Goal: Check status: Check status

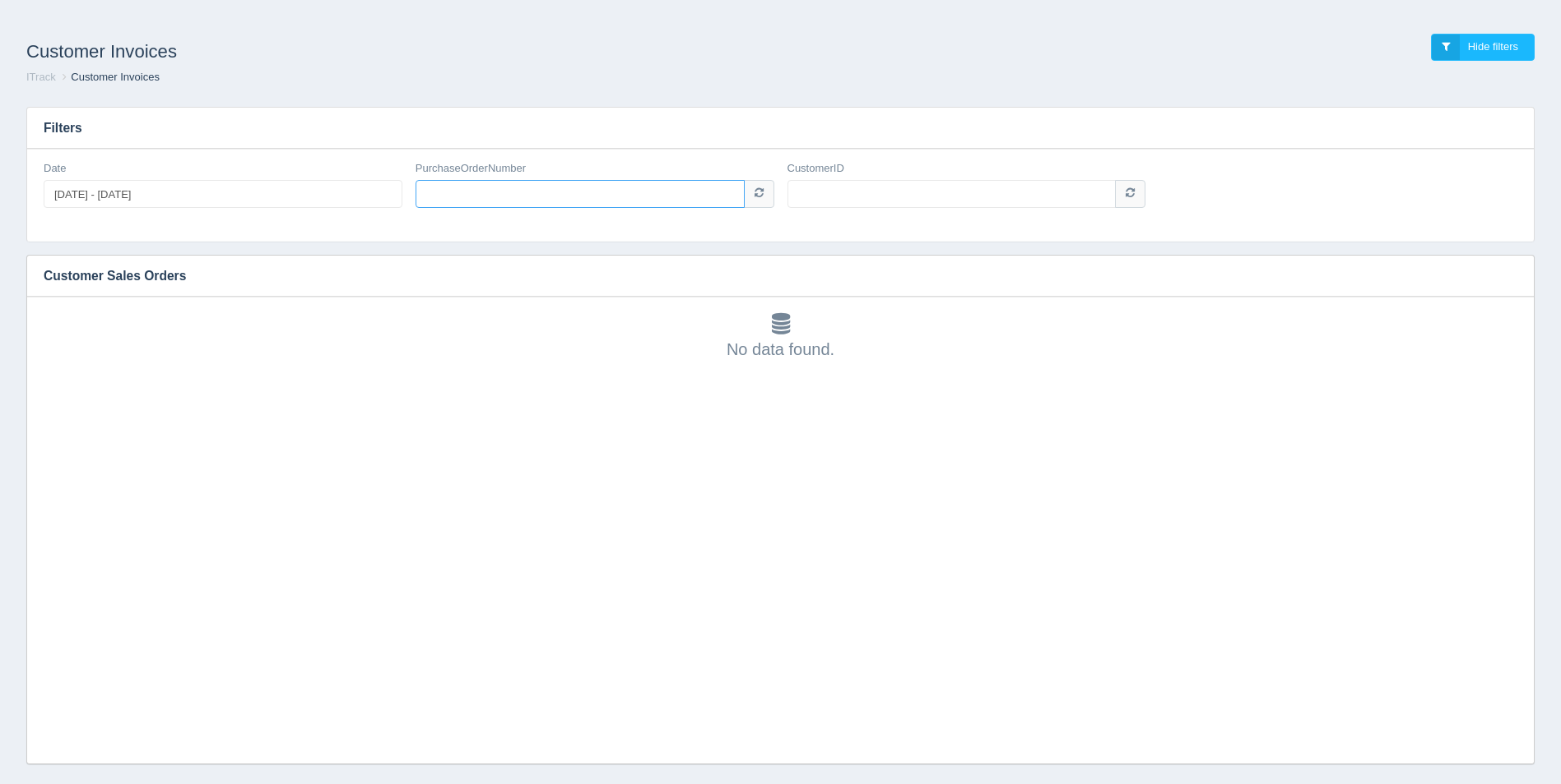
click at [594, 184] on input "PurchaseOrderNumber" at bounding box center [580, 194] width 329 height 28
paste input "PA100042454"
type input "PA100042454"
click at [932, 185] on input "CustomerID" at bounding box center [951, 194] width 329 height 28
type input "1007025"
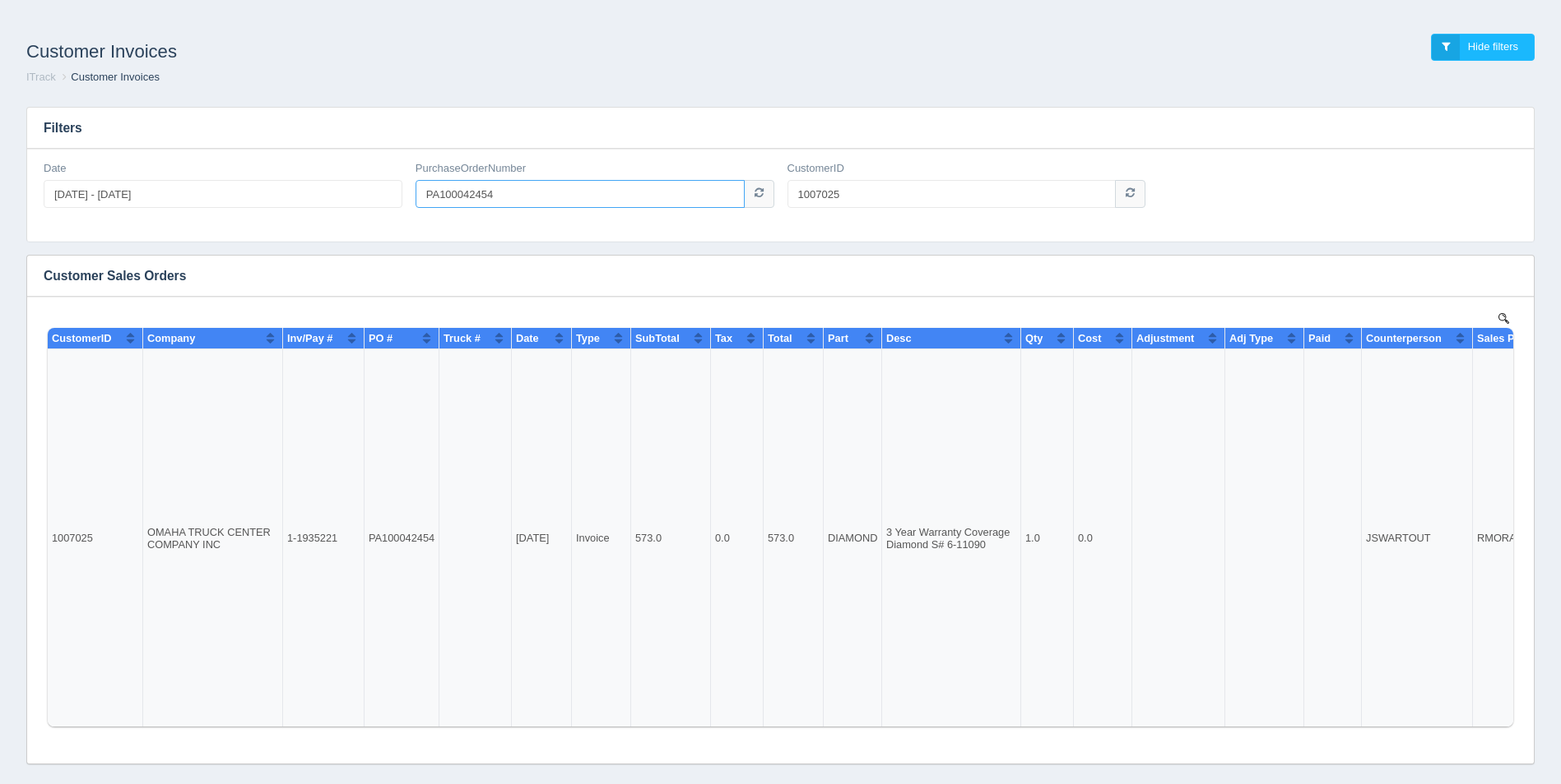
drag, startPoint x: 539, startPoint y: 192, endPoint x: 356, endPoint y: 191, distance: 183.0
click at [356, 191] on div "Date [DATE] - [DATE] PurchaseOrderNumber PA100042454 CustomerID 1007025" at bounding box center [780, 191] width 1487 height 60
paste input "3"
type input "PA100042453"
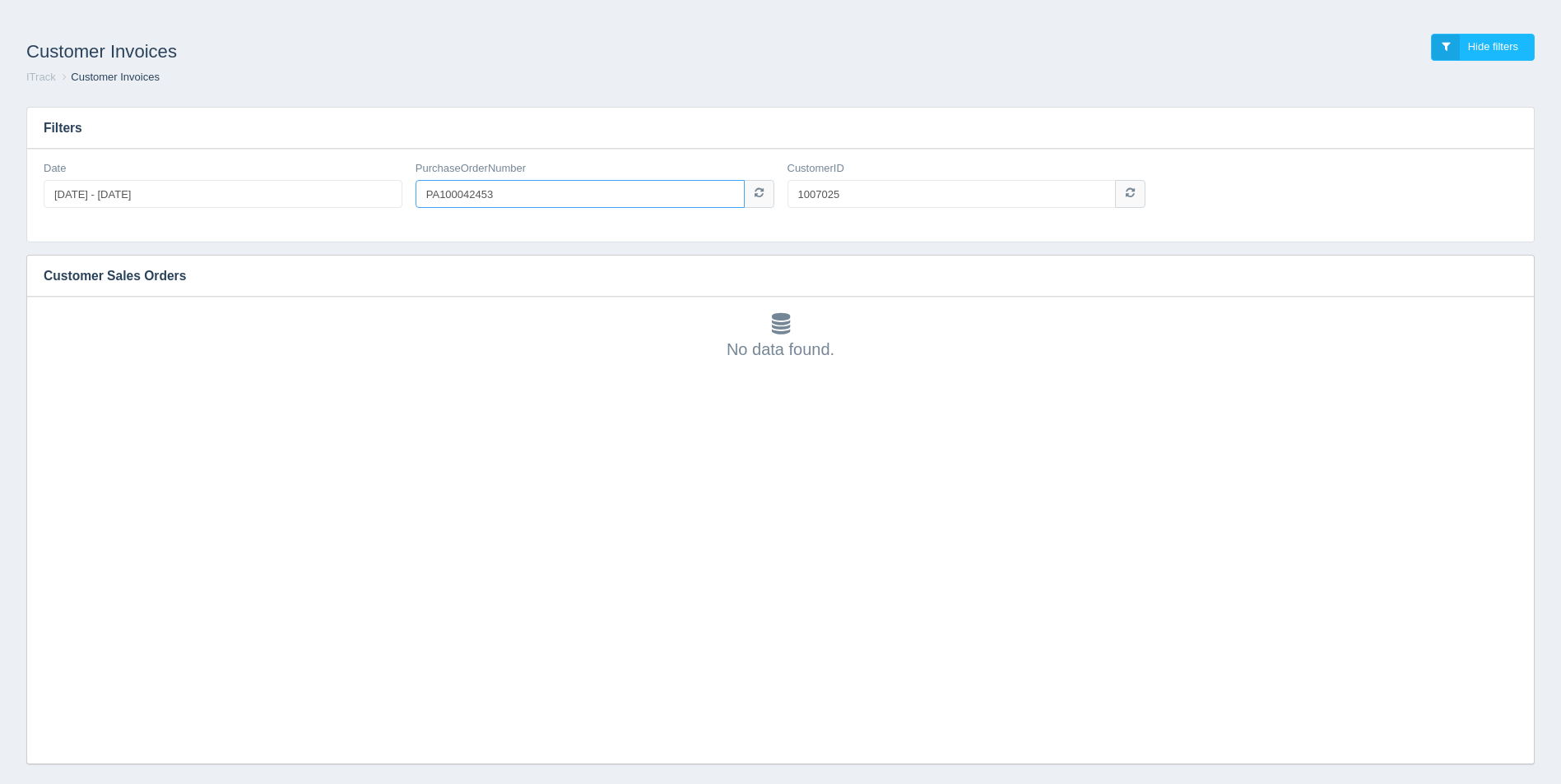
drag, startPoint x: 528, startPoint y: 196, endPoint x: 345, endPoint y: 192, distance: 183.0
click at [345, 192] on div "Date [DATE] - [DATE] PurchaseOrderNumber PA100042453 CustomerID 1007025" at bounding box center [780, 191] width 1487 height 60
paste input "4"
type input "PA100042454"
drag, startPoint x: 551, startPoint y: 197, endPoint x: 313, endPoint y: 197, distance: 238.0
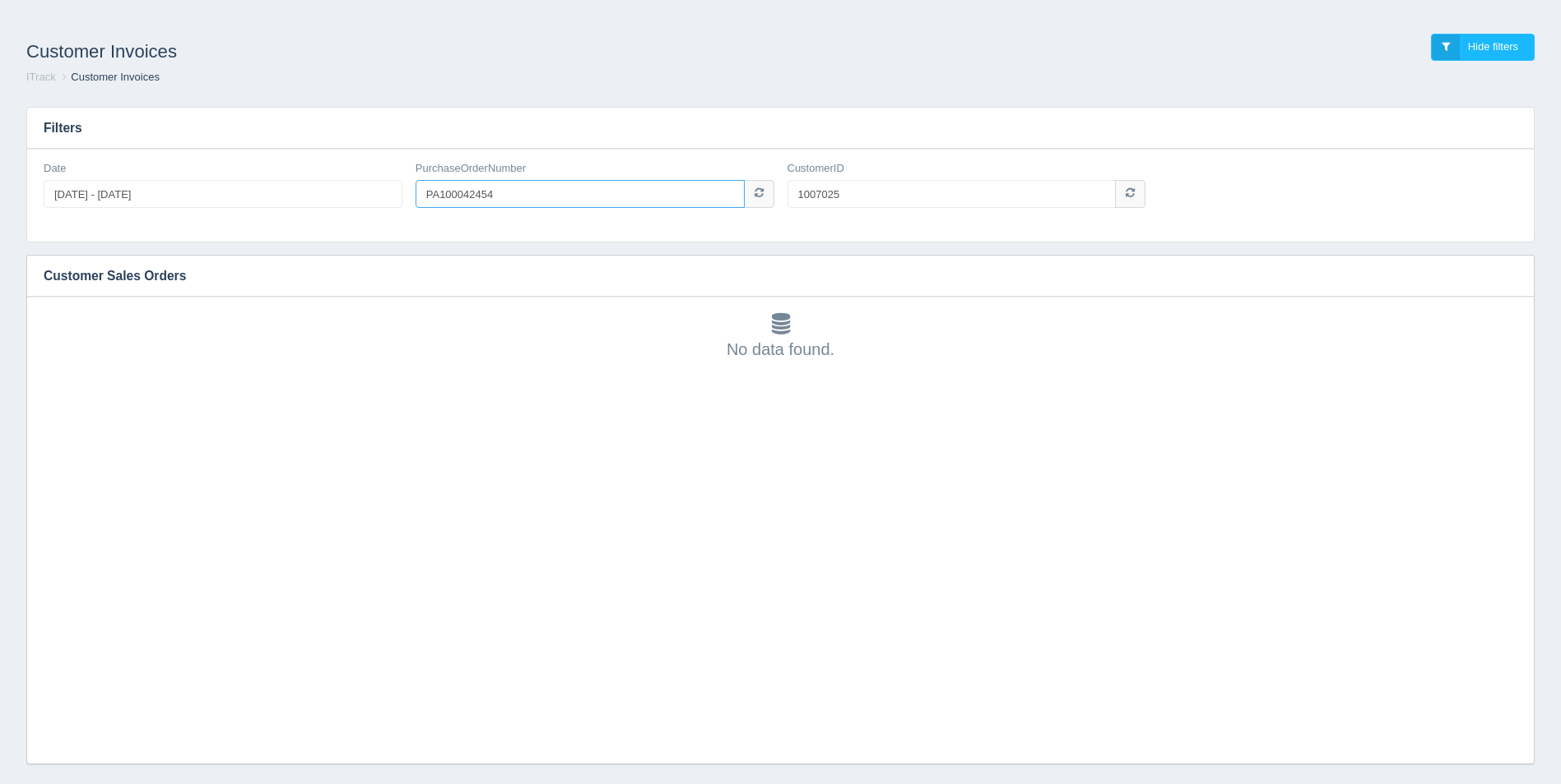
click at [313, 197] on div "Date 2024-01-01 - 2025-12-31 PurchaseOrderNumber PA100042454 CustomerID 1007025" at bounding box center [780, 191] width 1487 height 60
